Goal: Task Accomplishment & Management: Manage account settings

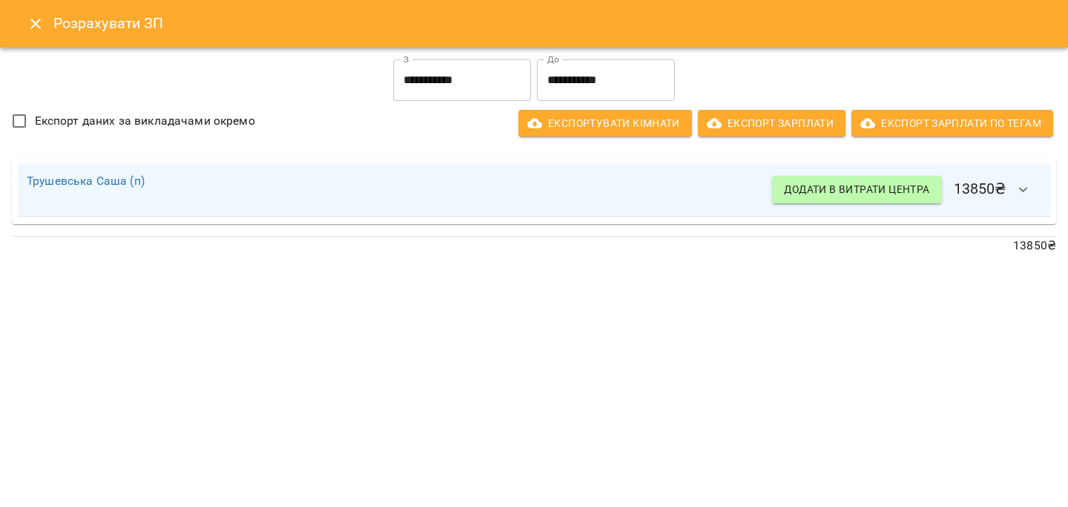
scroll to position [1020, 0]
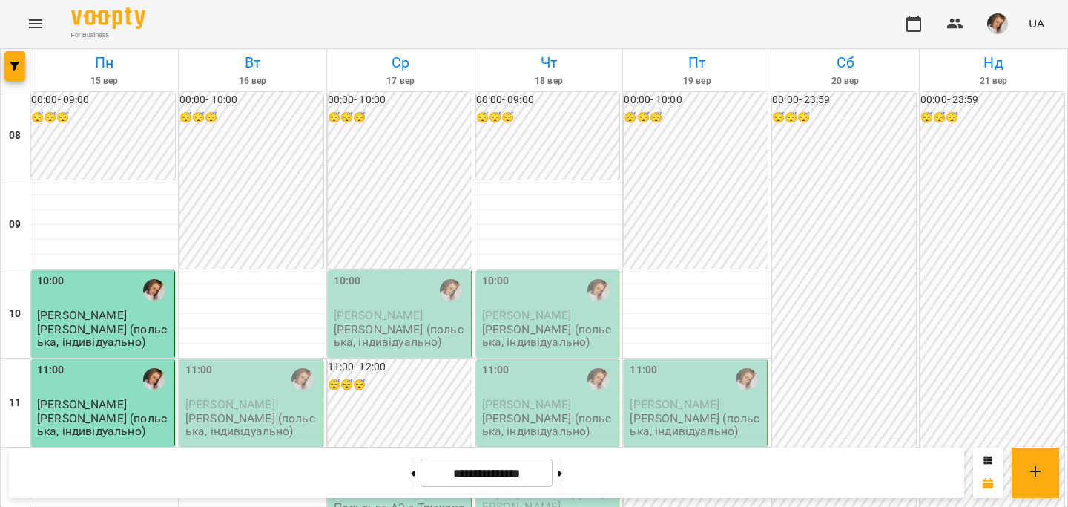
scroll to position [177, 0]
click at [205, 397] on span "Кравчишин Катерина" at bounding box center [230, 404] width 90 height 14
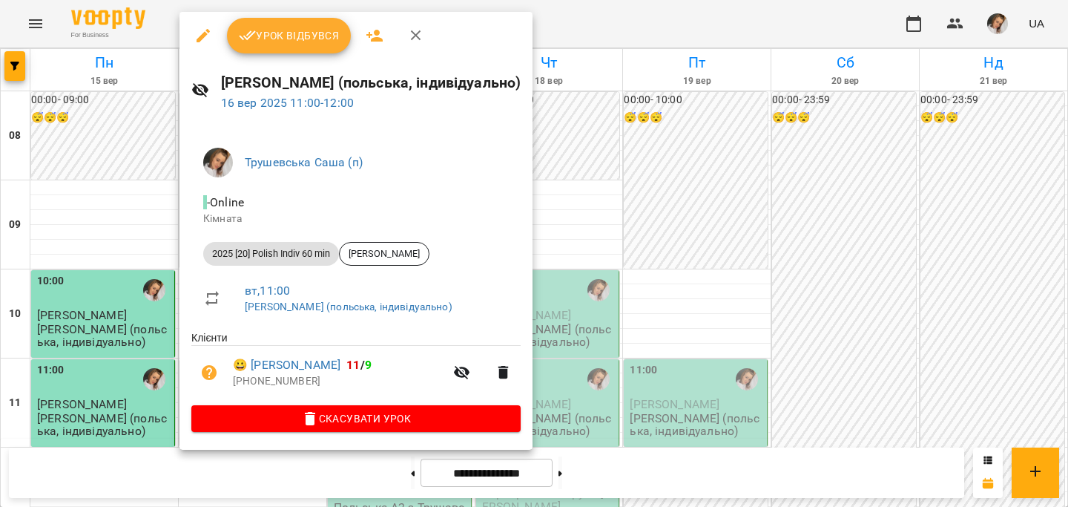
click at [292, 49] on button "Урок відбувся" at bounding box center [289, 36] width 125 height 36
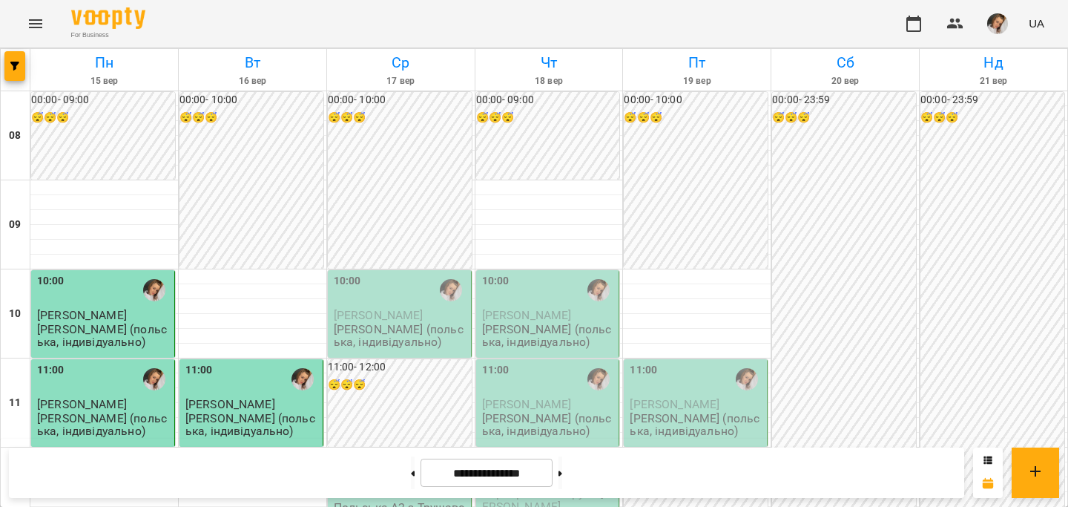
scroll to position [317, 0]
